Goal: Transaction & Acquisition: Book appointment/travel/reservation

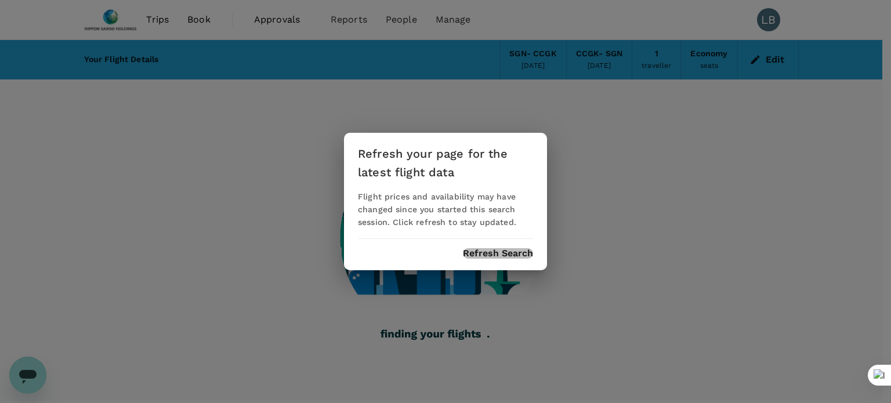
click at [487, 257] on button "Refresh Search" at bounding box center [498, 253] width 70 height 10
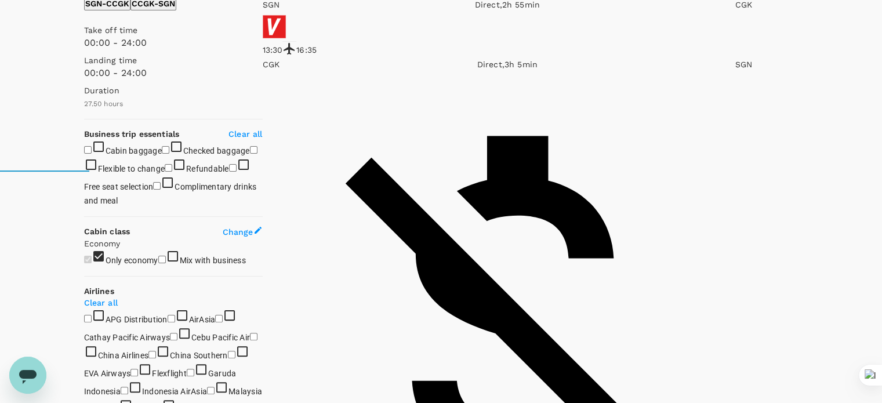
scroll to position [232, 0]
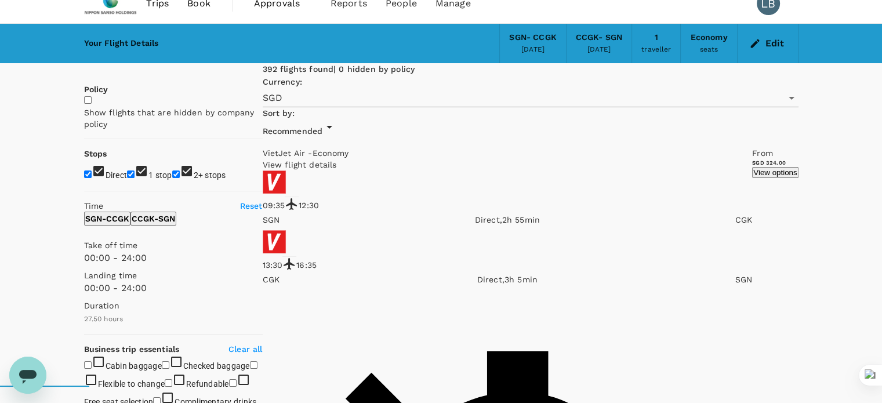
scroll to position [0, 0]
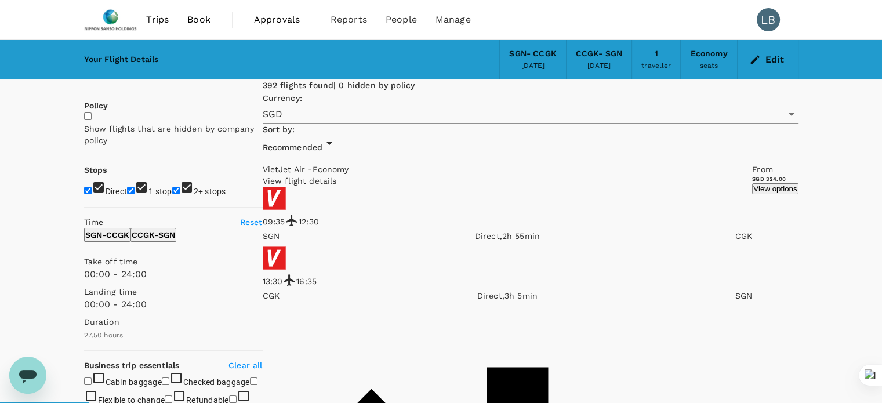
click at [538, 60] on div "[DATE]" at bounding box center [532, 66] width 23 height 12
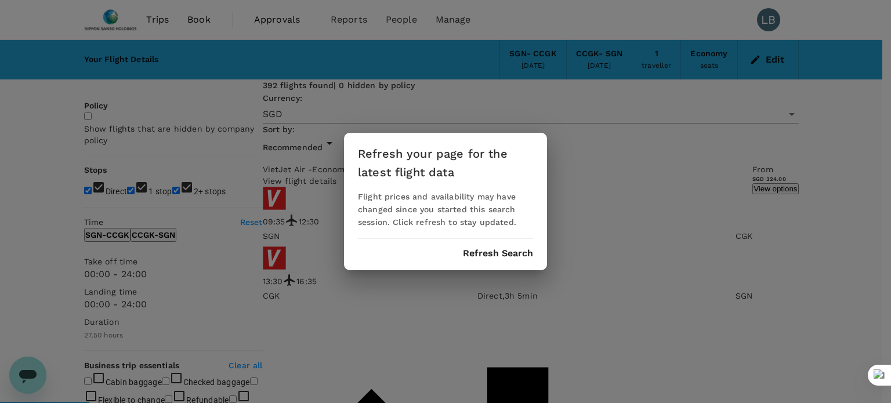
click at [518, 177] on div "Refresh your page for the latest flight data" at bounding box center [445, 162] width 175 height 37
click at [493, 254] on button "Refresh Search" at bounding box center [498, 253] width 70 height 10
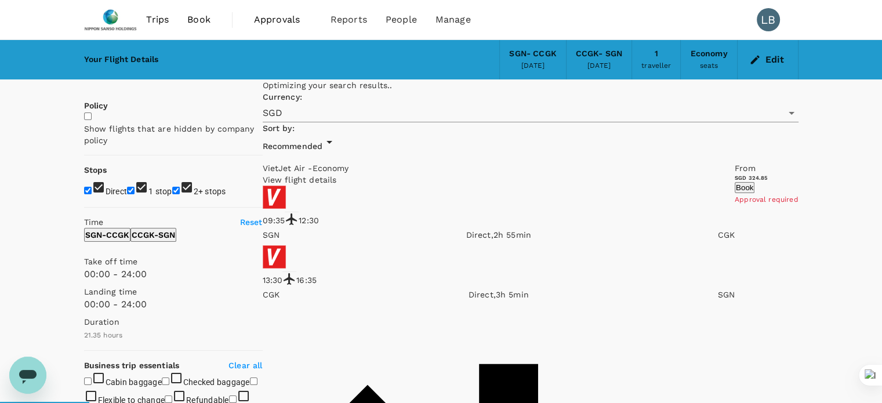
type input "1660"
